Goal: Information Seeking & Learning: Check status

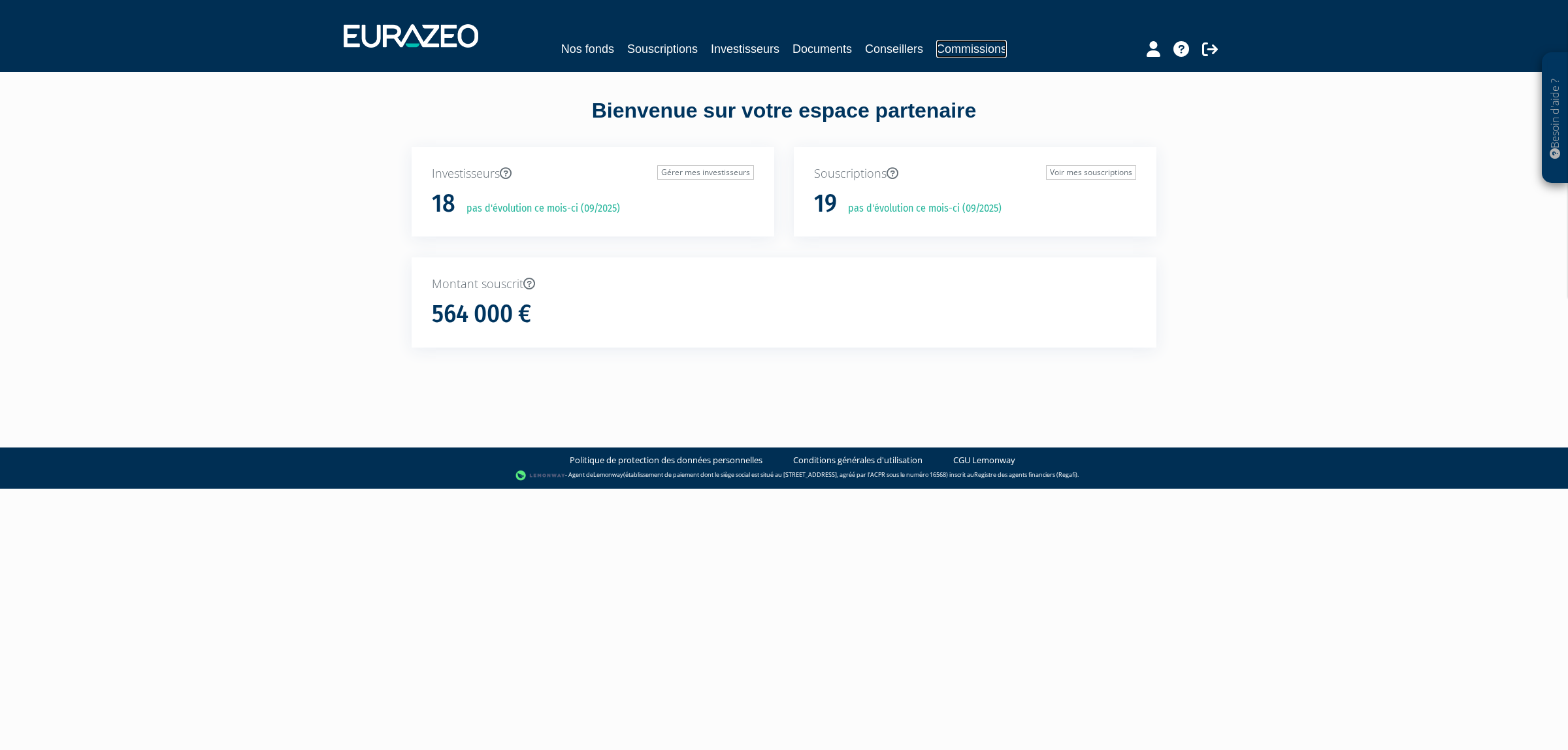
click at [967, 40] on link "Commissions" at bounding box center [971, 49] width 70 height 18
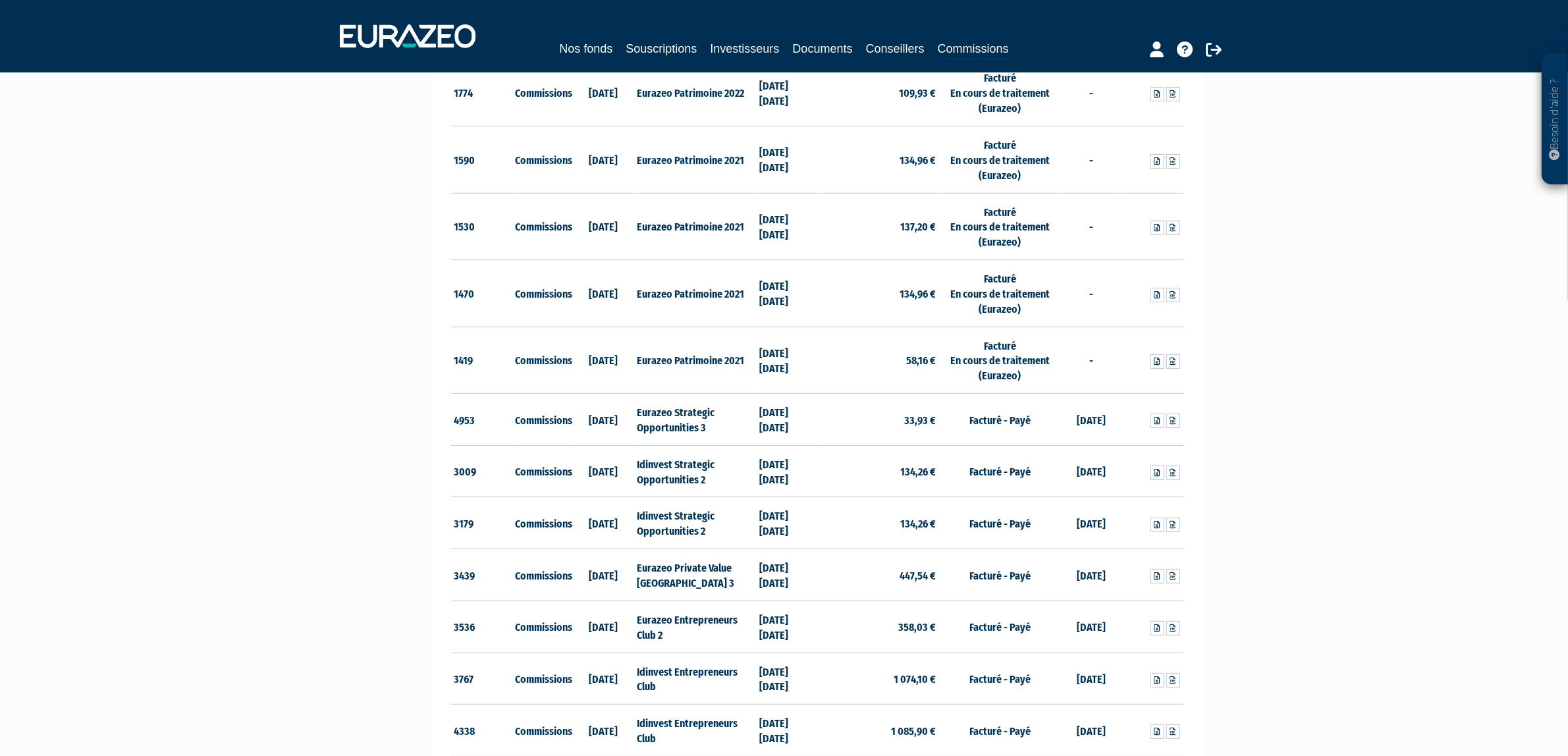
scroll to position [494, 0]
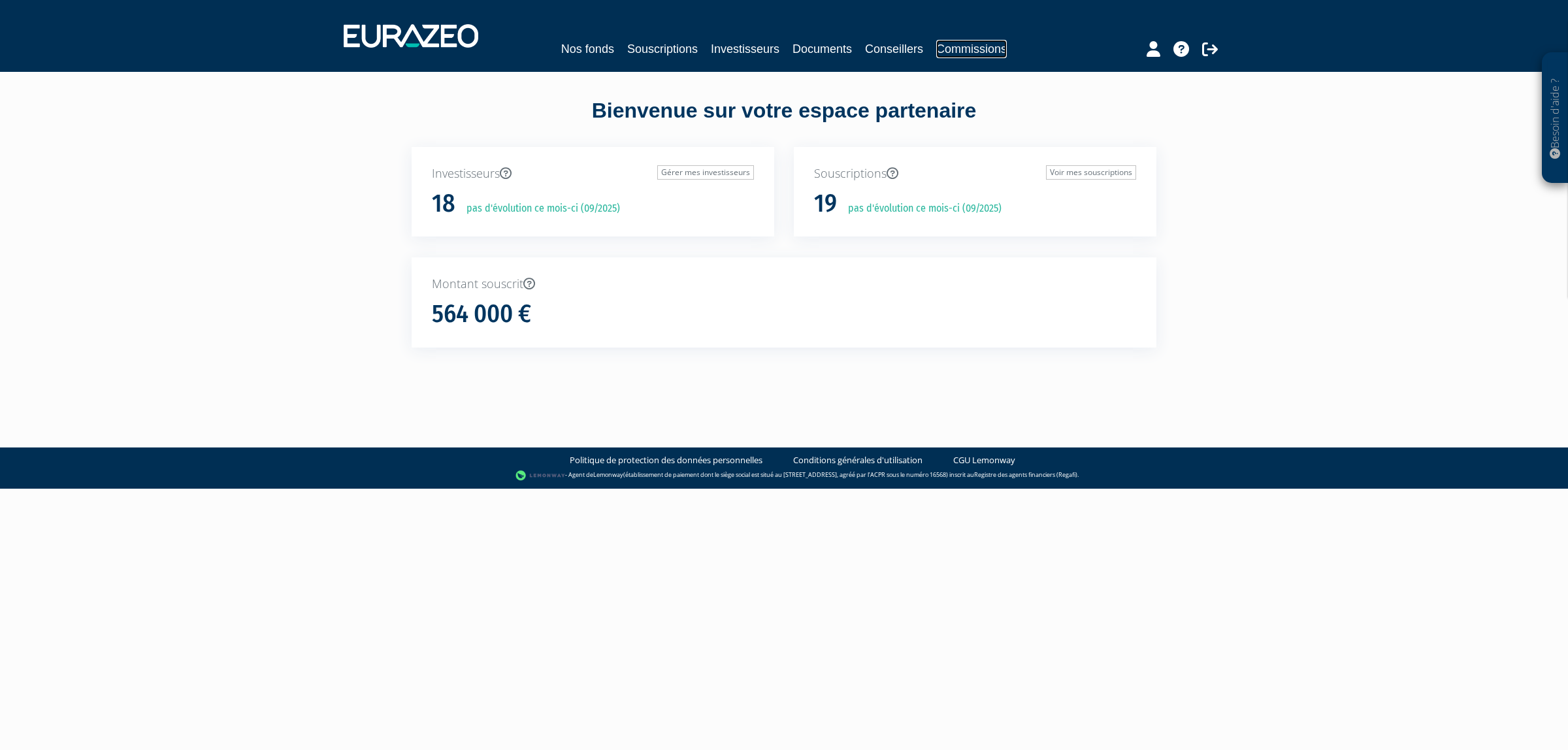
click at [965, 53] on link "Commissions" at bounding box center [971, 49] width 70 height 18
click at [994, 71] on nav "Nos fonds Souscriptions Investisseurs Documents Conseillers Commissions" at bounding box center [784, 36] width 1568 height 72
click at [991, 53] on link "Commissions" at bounding box center [971, 49] width 70 height 18
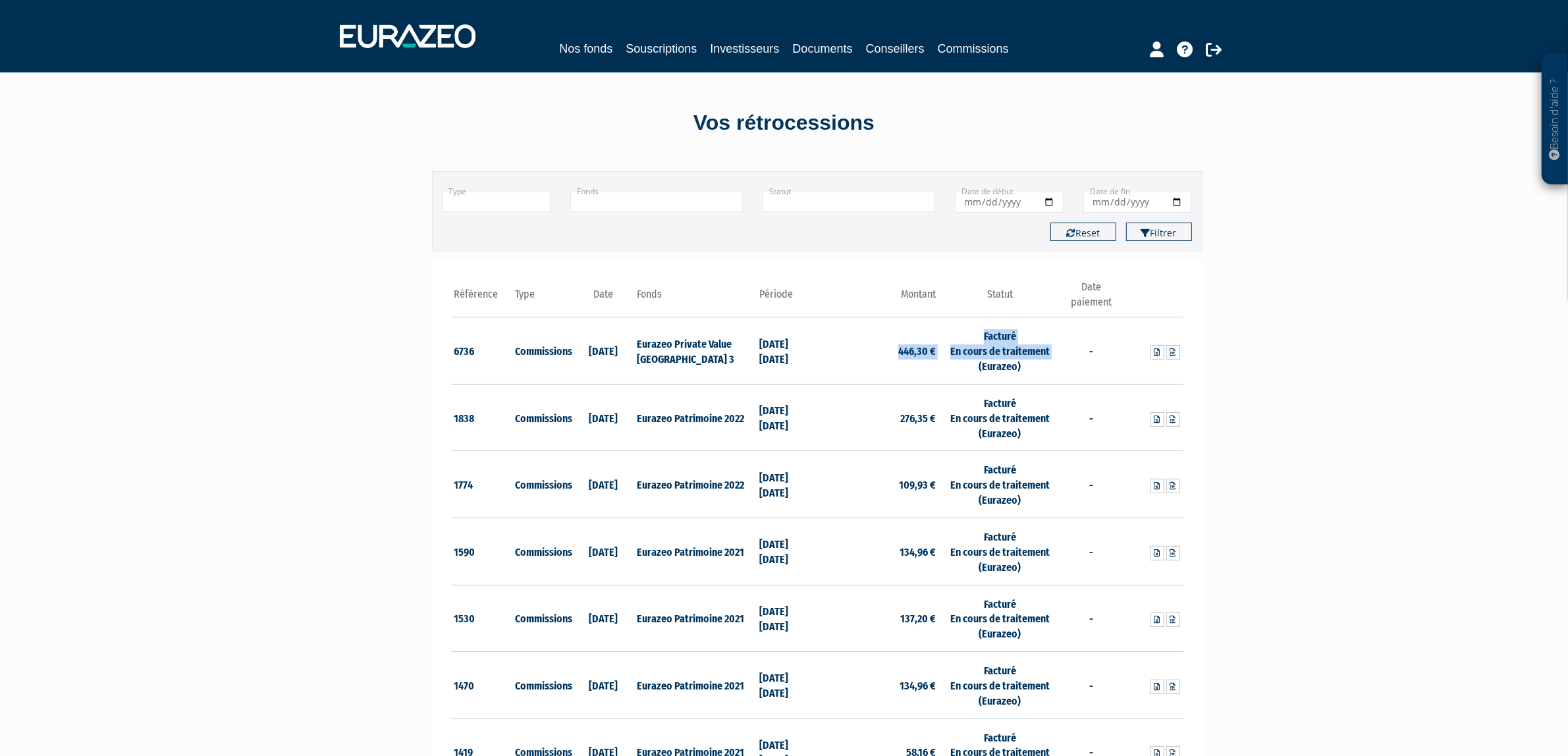
drag, startPoint x: 894, startPoint y: 363, endPoint x: 952, endPoint y: 361, distance: 58.0
click at [952, 361] on tr "6736 Commissions [DATE] Eurazeo Private Value [GEOGRAPHIC_DATA] 3 [DATE] [DATE]…" at bounding box center [817, 351] width 733 height 67
click at [949, 361] on td "Facturé En cours de traitement (Eurazeo)" at bounding box center [1000, 351] width 122 height 67
drag, startPoint x: 894, startPoint y: 415, endPoint x: 912, endPoint y: 422, distance: 19.3
click at [912, 422] on td "276,35 €" at bounding box center [877, 417] width 122 height 67
